Goal: Information Seeking & Learning: Learn about a topic

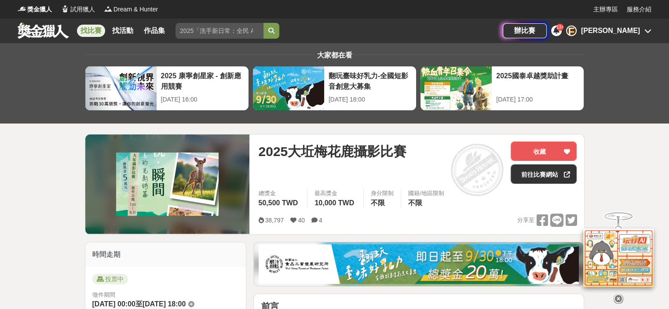
drag, startPoint x: 673, startPoint y: 30, endPoint x: 676, endPoint y: 24, distance: 6.3
click at [552, 176] on link "前往比賽網站" at bounding box center [544, 174] width 66 height 19
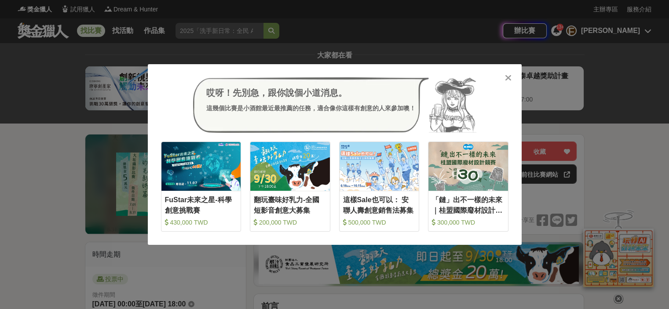
click at [509, 73] on icon at bounding box center [508, 77] width 7 height 9
